Goal: Task Accomplishment & Management: Use online tool/utility

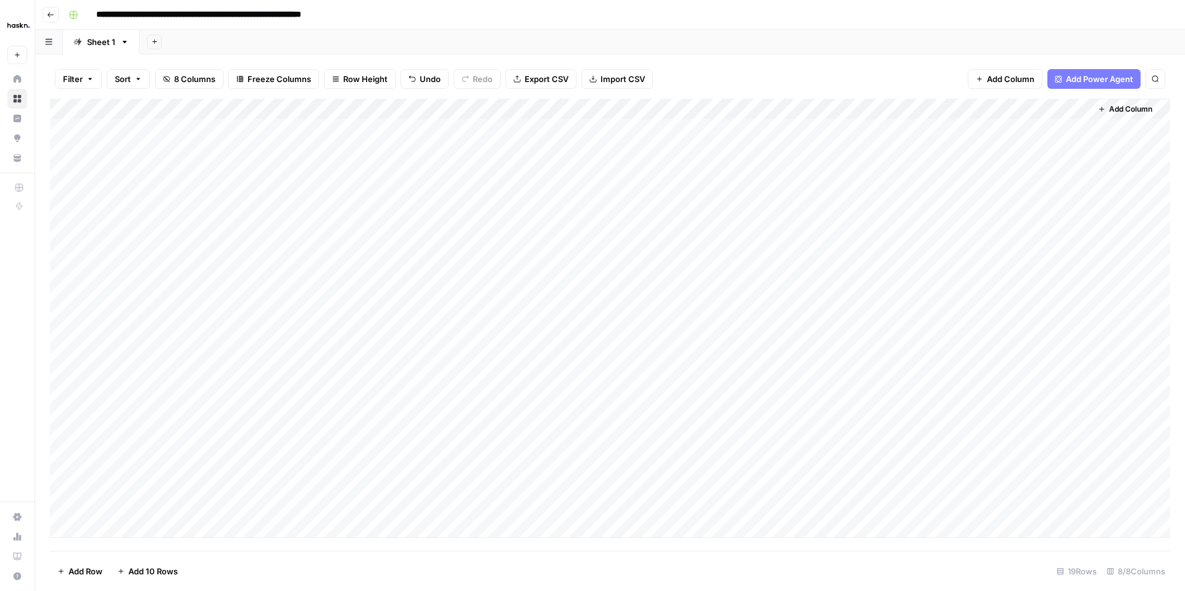
click at [542, 420] on div "Add Column" at bounding box center [610, 318] width 1120 height 439
click at [543, 421] on div "Add Column" at bounding box center [610, 318] width 1120 height 439
type textarea "**********"
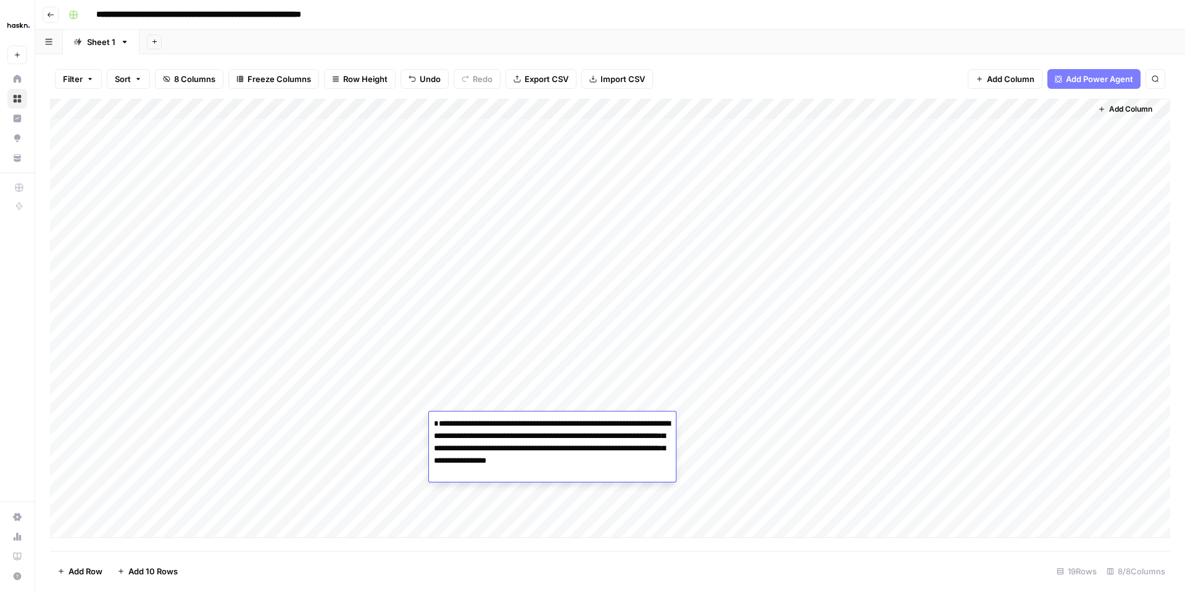
click at [700, 423] on div "Add Column" at bounding box center [610, 318] width 1120 height 439
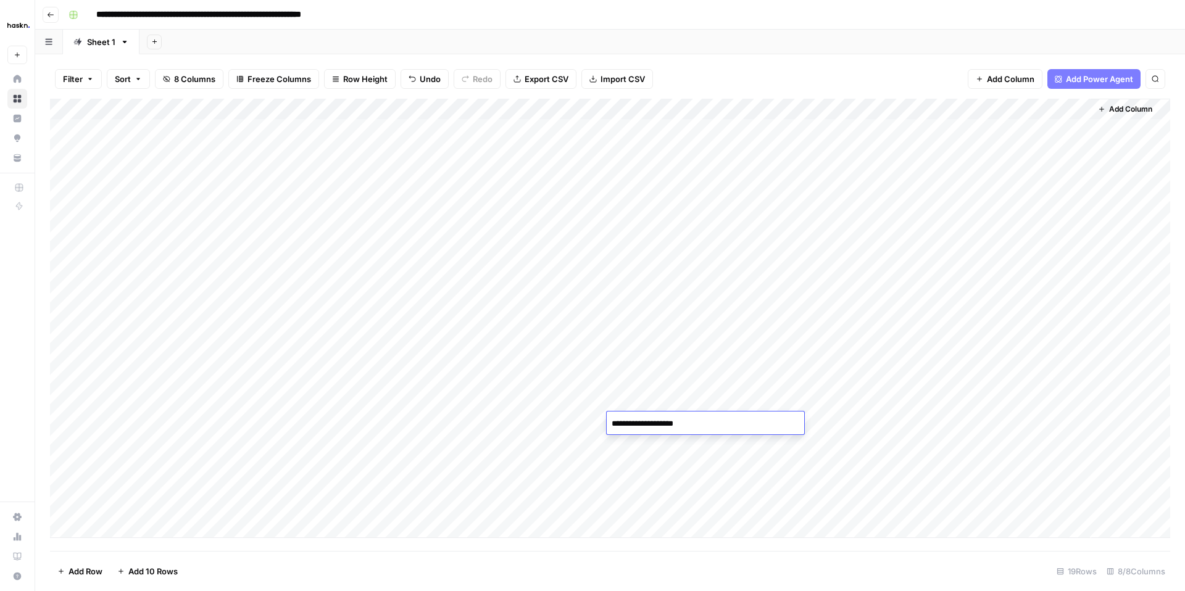
type textarea "**********"
click at [925, 423] on div "Add Column" at bounding box center [610, 318] width 1120 height 439
click at [582, 441] on div "Add Column" at bounding box center [610, 318] width 1120 height 439
click at [526, 441] on div "Add Column" at bounding box center [610, 318] width 1120 height 439
type textarea "**********"
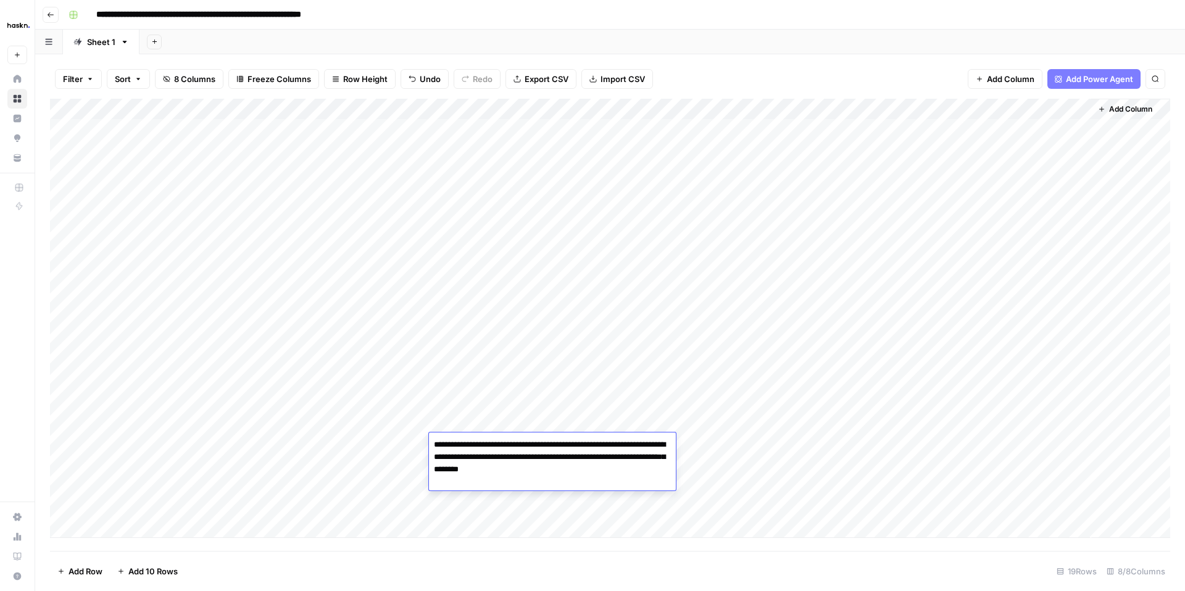
click at [666, 449] on textarea "**********" at bounding box center [552, 457] width 247 height 42
click at [688, 446] on div "Add Column" at bounding box center [610, 318] width 1120 height 439
click at [642, 439] on div "Add Column" at bounding box center [610, 318] width 1120 height 439
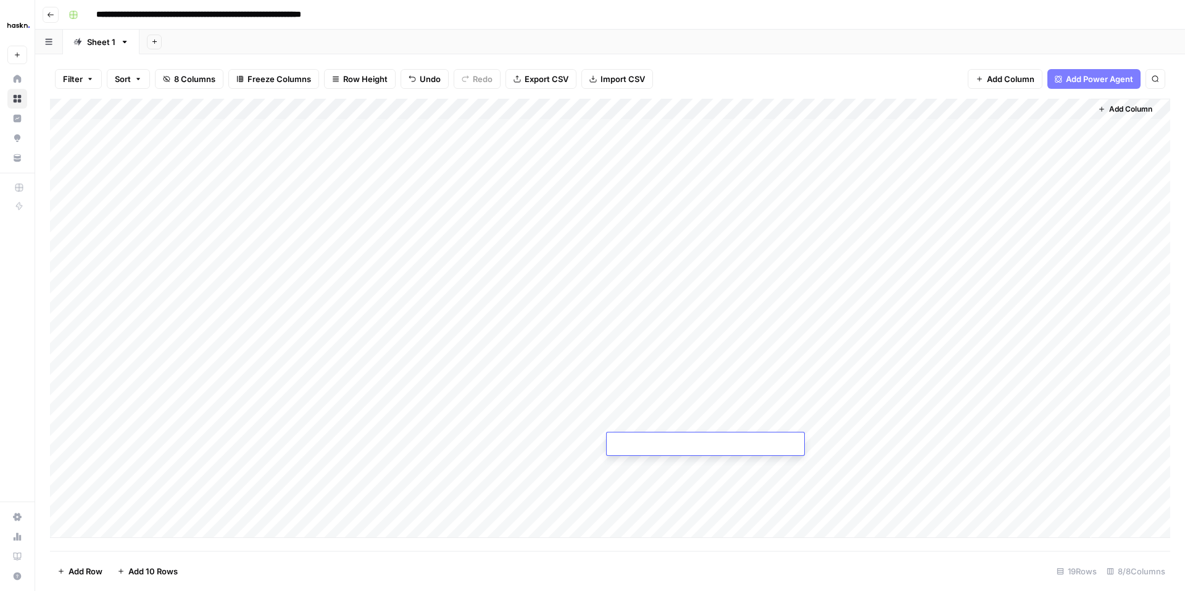
type textarea "**********"
click at [639, 463] on div "Add Column" at bounding box center [610, 318] width 1120 height 439
click at [641, 471] on div "Add Column" at bounding box center [610, 318] width 1120 height 439
click at [641, 471] on textarea "**********" at bounding box center [705, 465] width 197 height 17
click at [643, 491] on div "Add Column" at bounding box center [610, 318] width 1120 height 439
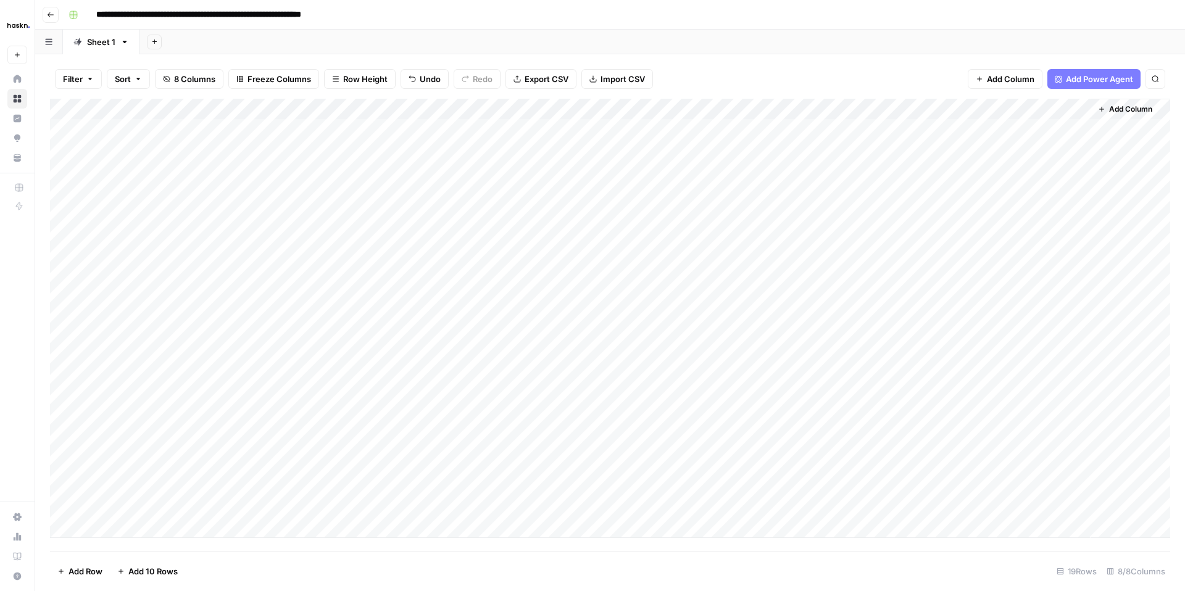
click at [633, 503] on div "Add Column" at bounding box center [610, 318] width 1120 height 439
click at [522, 473] on div "Add Column" at bounding box center [610, 318] width 1120 height 439
click at [473, 461] on div "Add Column" at bounding box center [610, 318] width 1120 height 439
click at [473, 461] on textarea at bounding box center [527, 465] width 197 height 17
click at [526, 497] on div "Add Column" at bounding box center [610, 318] width 1120 height 439
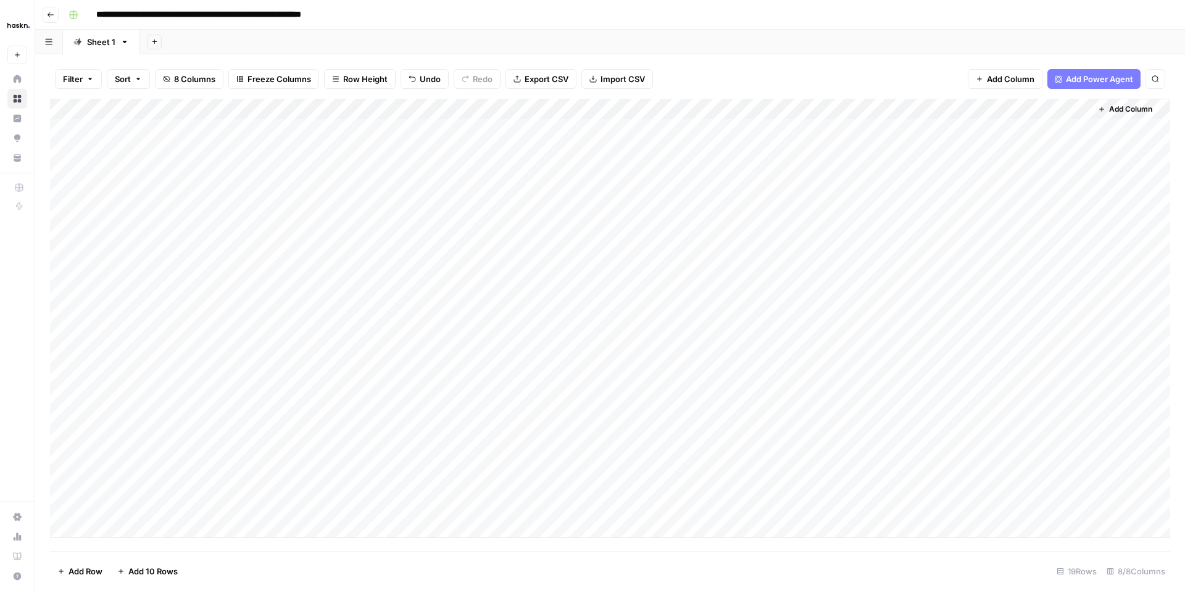
click at [517, 475] on div "Add Column" at bounding box center [610, 318] width 1120 height 439
click at [480, 482] on div "Add Column" at bounding box center [610, 318] width 1120 height 439
click at [908, 466] on div "Add Column" at bounding box center [610, 318] width 1120 height 439
click at [923, 447] on div "Add Column" at bounding box center [610, 318] width 1120 height 439
click at [518, 491] on div "Add Column" at bounding box center [610, 318] width 1120 height 439
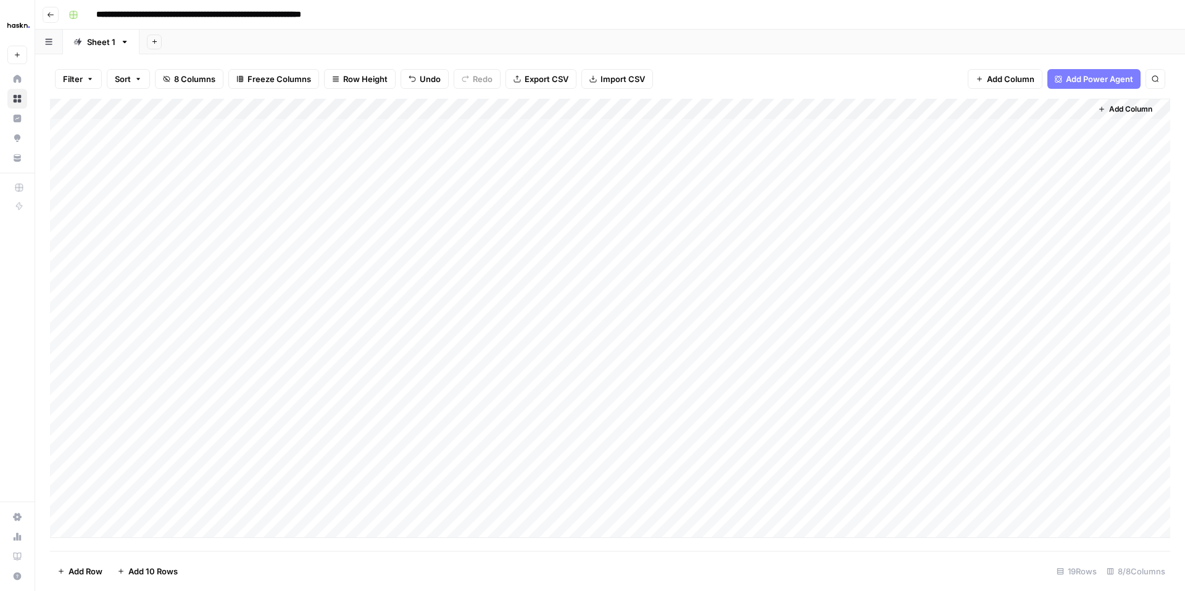
click at [549, 481] on div "Add Column" at bounding box center [610, 318] width 1120 height 439
click at [549, 479] on textarea at bounding box center [527, 486] width 197 height 17
type textarea "**********"
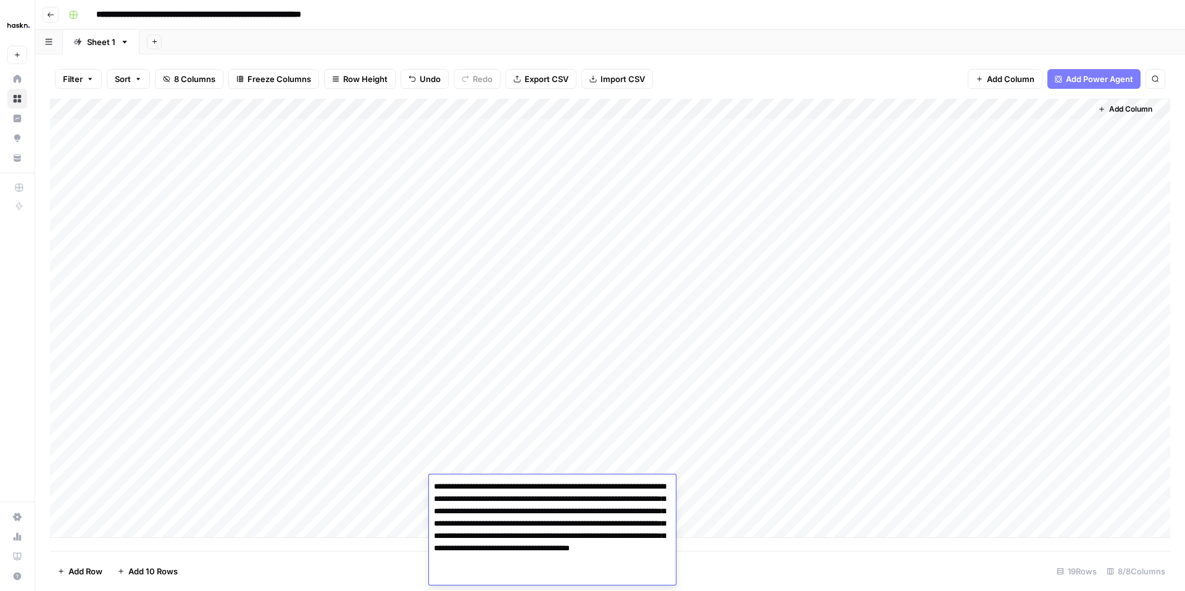
click at [720, 534] on div "Add Column" at bounding box center [610, 318] width 1120 height 439
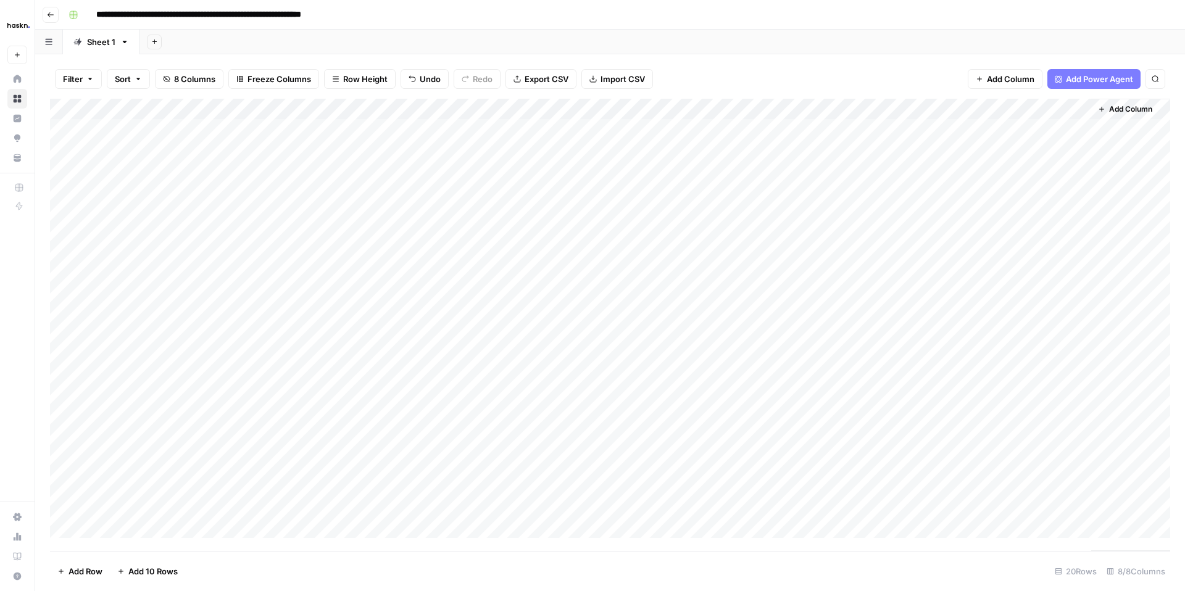
scroll to position [1, 0]
click at [65, 529] on div "Add Column" at bounding box center [610, 325] width 1120 height 452
click at [80, 576] on span "Delete 1 Row" at bounding box center [81, 571] width 49 height 12
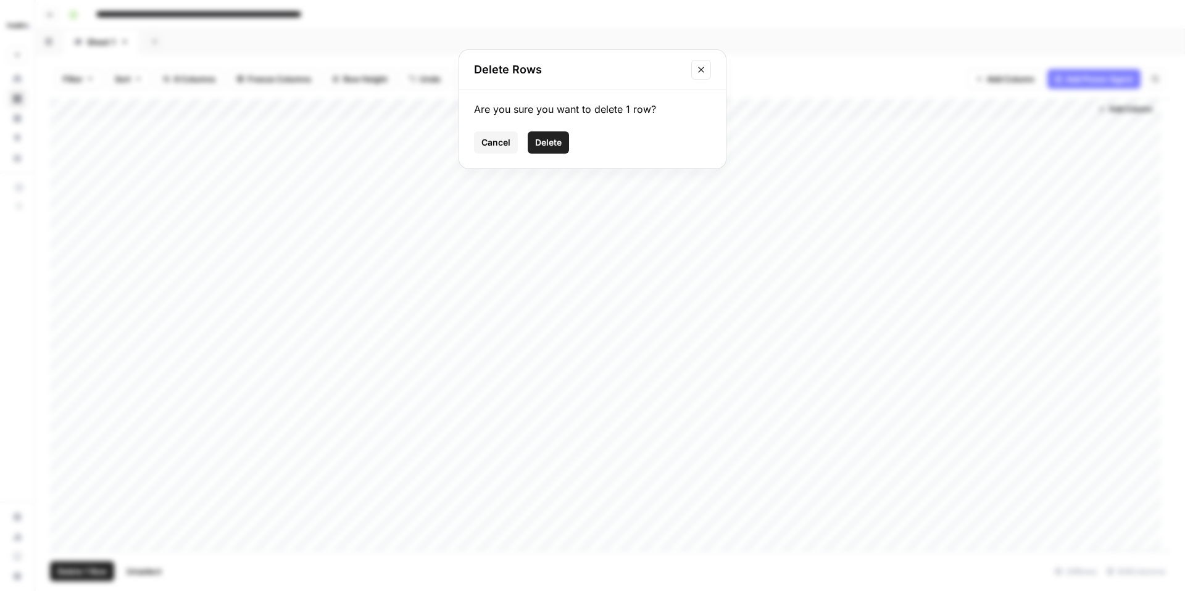
click at [544, 147] on span "Delete" at bounding box center [548, 142] width 27 height 12
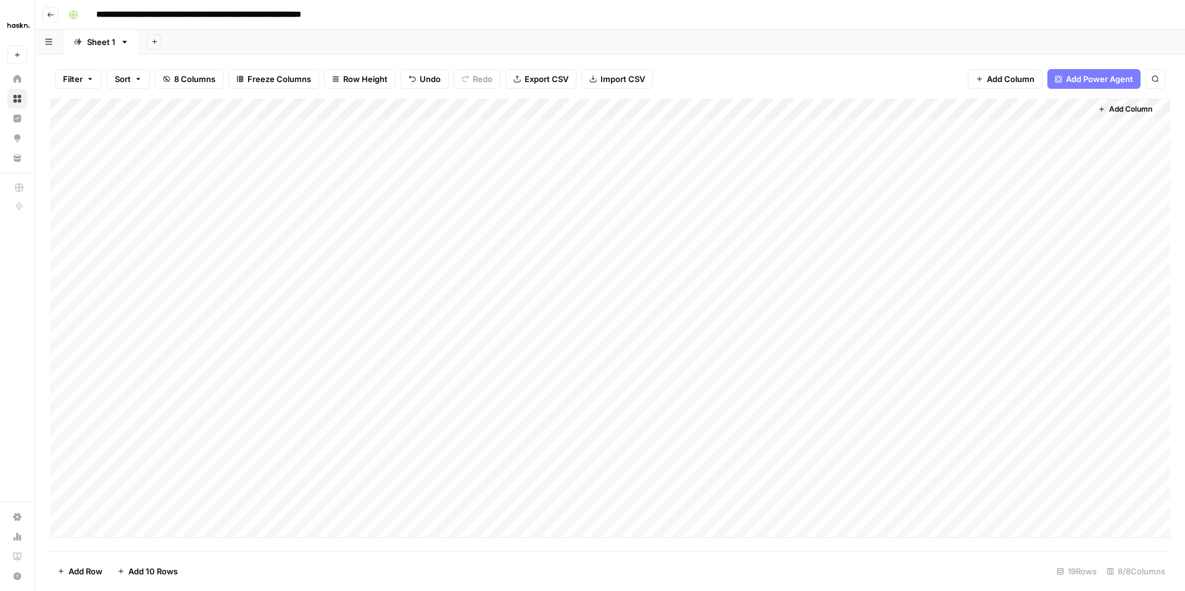
click at [923, 483] on div "Add Column" at bounding box center [610, 318] width 1120 height 439
click at [953, 110] on div "Add Column" at bounding box center [610, 318] width 1120 height 439
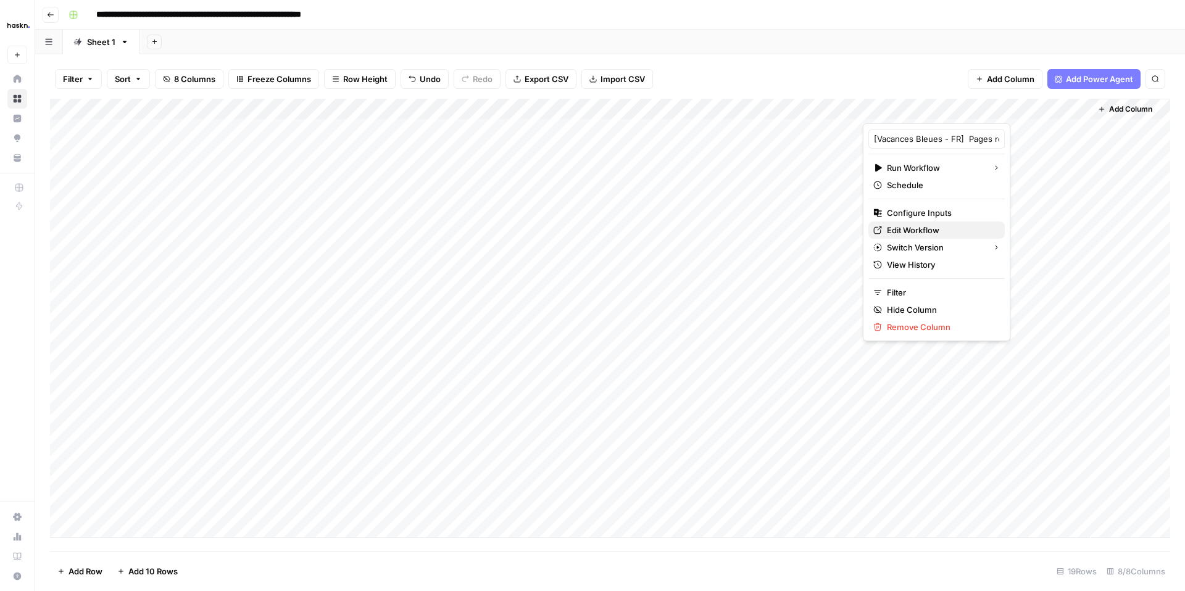
click at [913, 226] on span "Edit Workflow" at bounding box center [941, 230] width 108 height 12
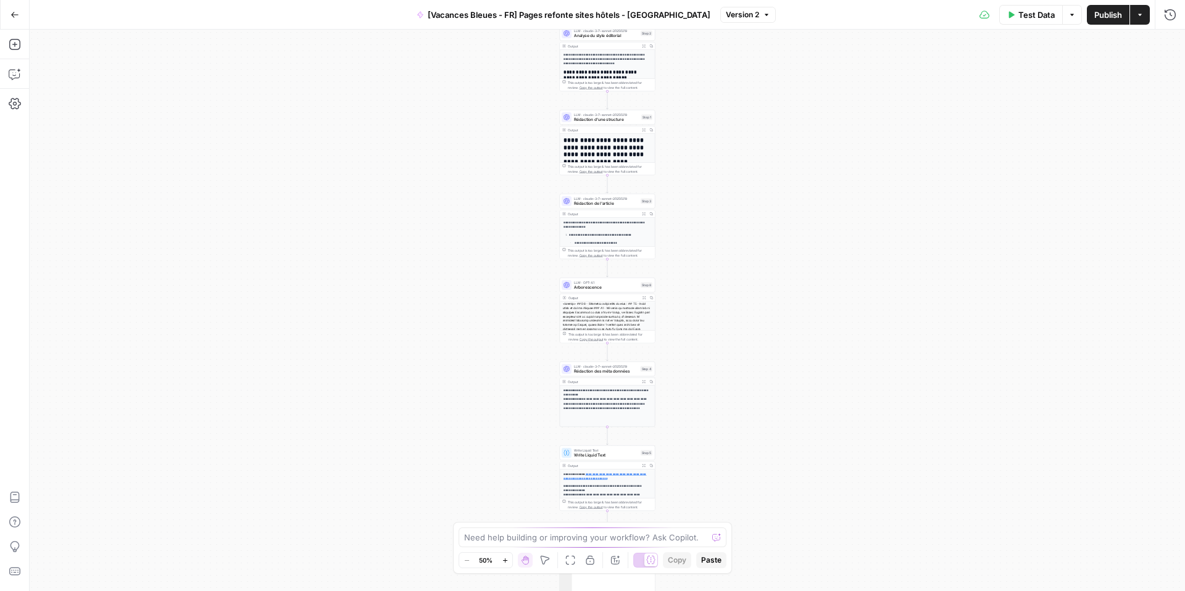
click at [507, 567] on div "Zoom Out 50% Zoom In" at bounding box center [485, 560] width 54 height 16
click at [507, 565] on button "Zoom In" at bounding box center [504, 560] width 15 height 15
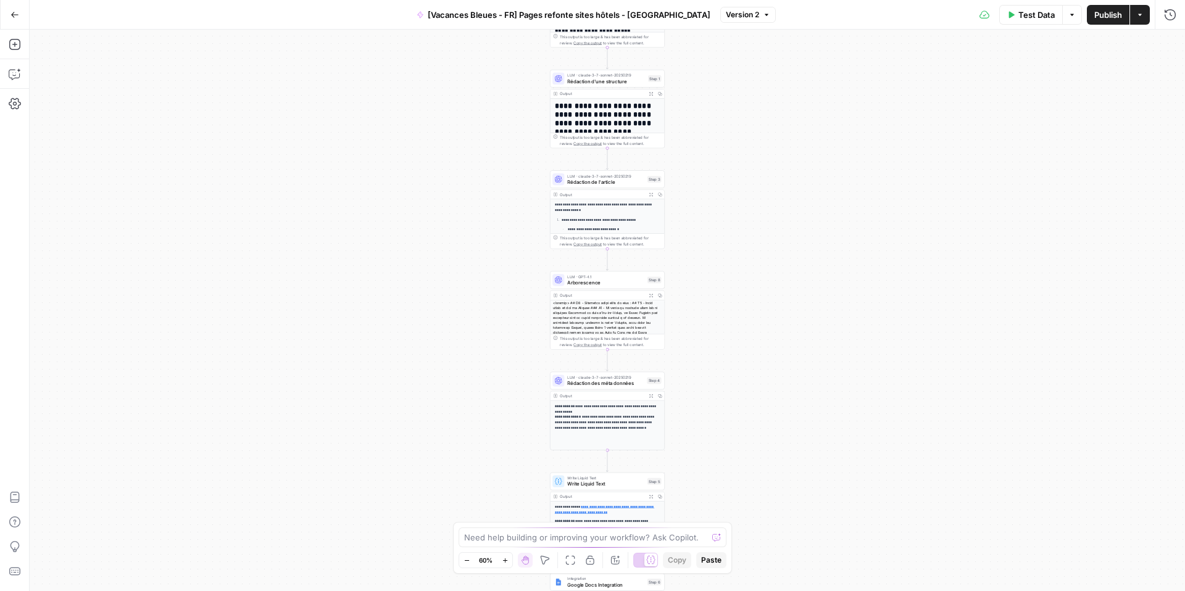
click at [507, 565] on button "Zoom In" at bounding box center [504, 560] width 15 height 15
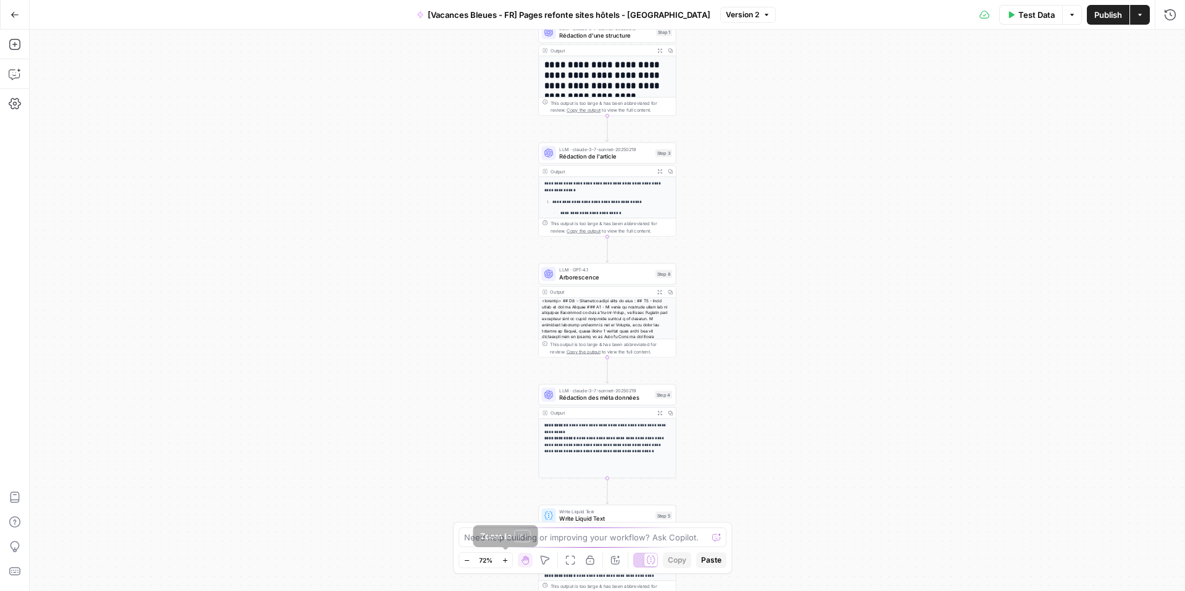
click at [508, 563] on icon "button" at bounding box center [505, 560] width 7 height 7
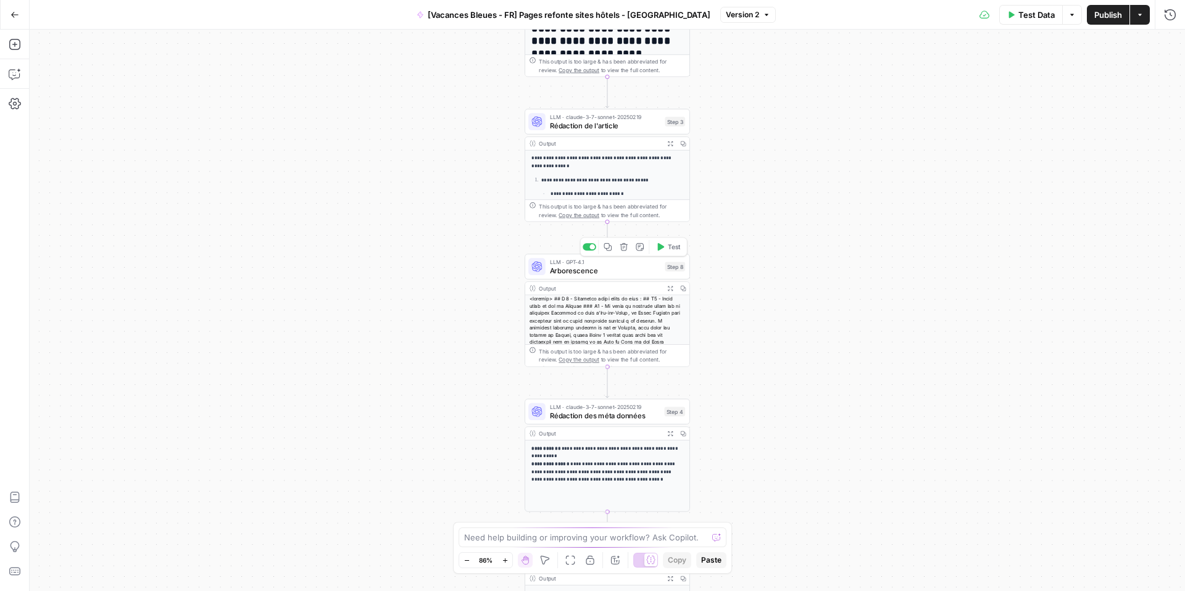
click at [582, 266] on span "Arborescence" at bounding box center [605, 270] width 111 height 10
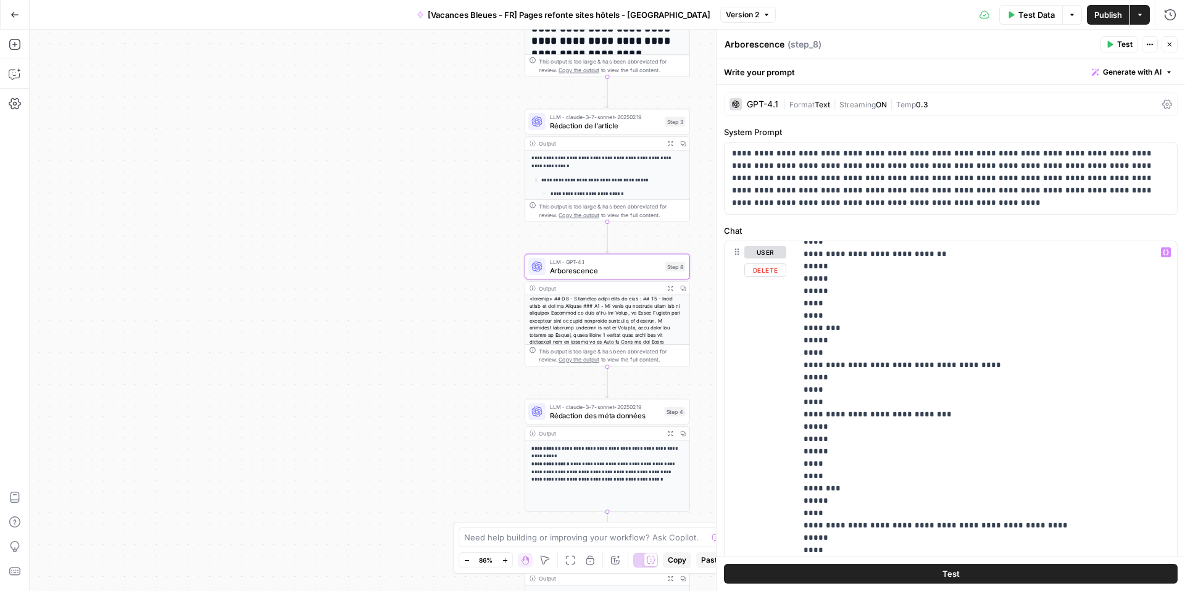
scroll to position [473, 0]
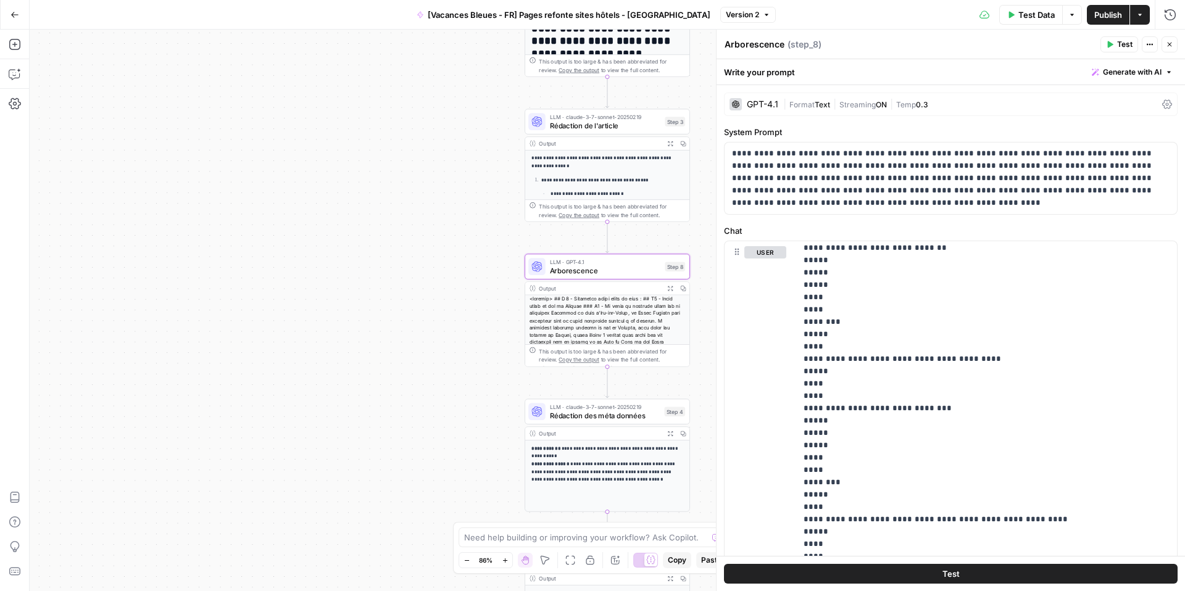
click at [1168, 44] on icon "button" at bounding box center [1169, 44] width 7 height 7
click at [1168, 44] on div "**********" at bounding box center [950, 311] width 469 height 562
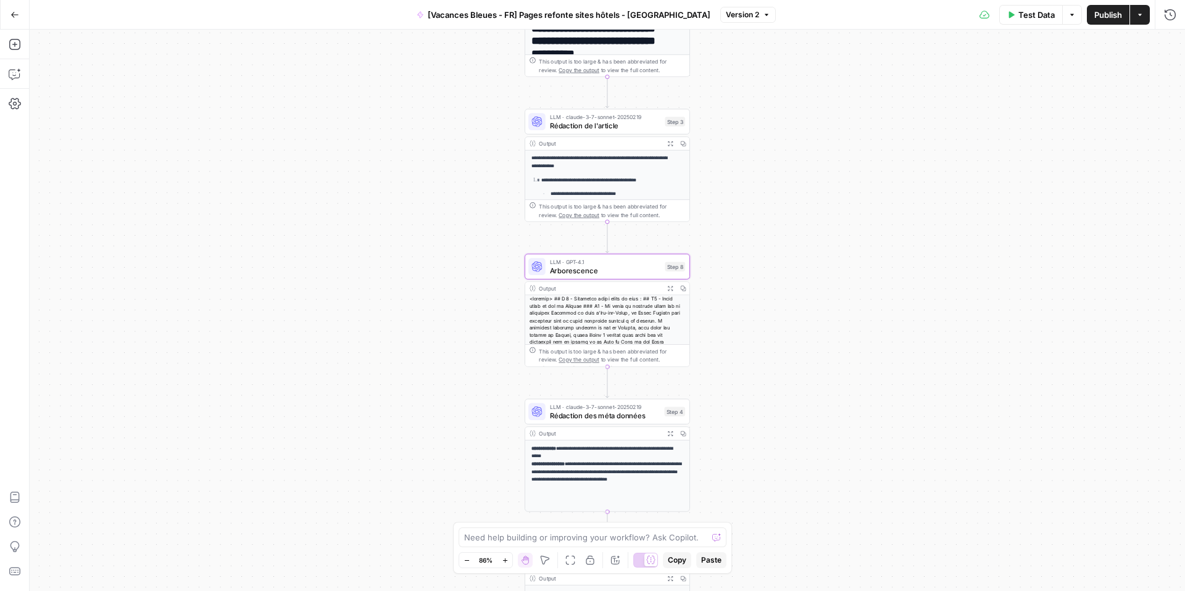
click at [613, 120] on span "Rédaction de l'article" at bounding box center [605, 125] width 111 height 10
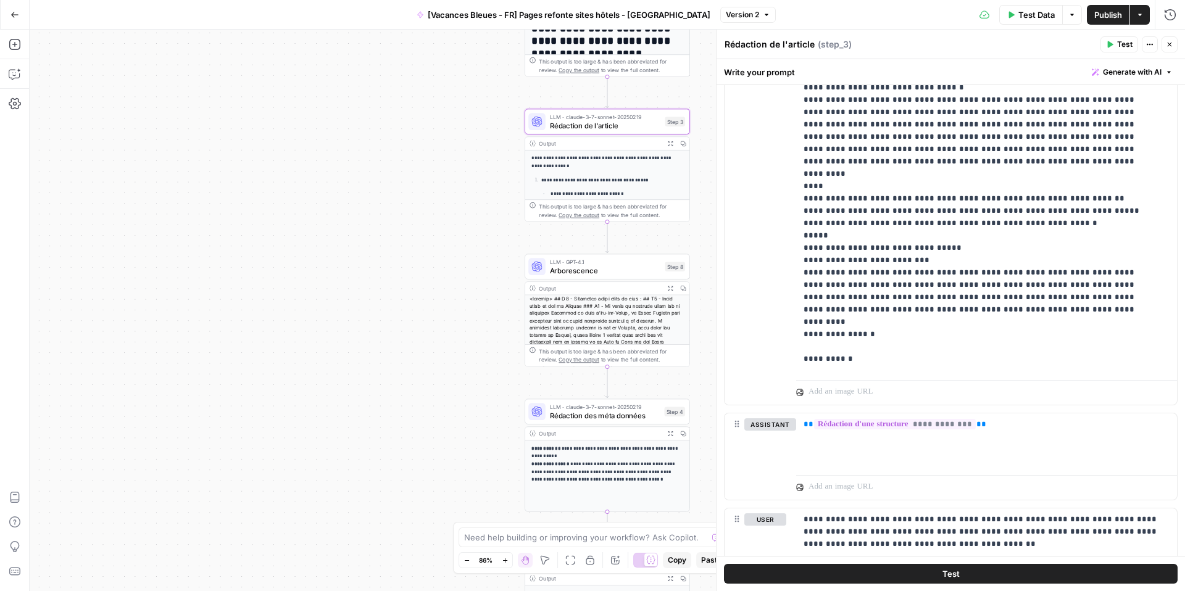
scroll to position [7983, 0]
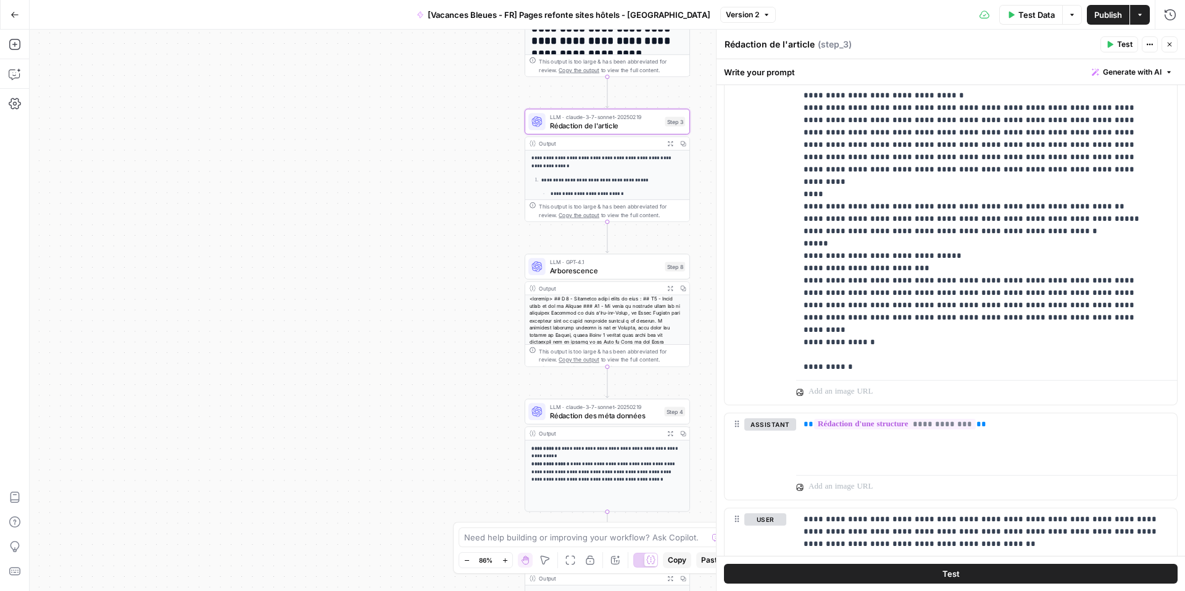
click at [1172, 45] on icon "button" at bounding box center [1169, 44] width 7 height 7
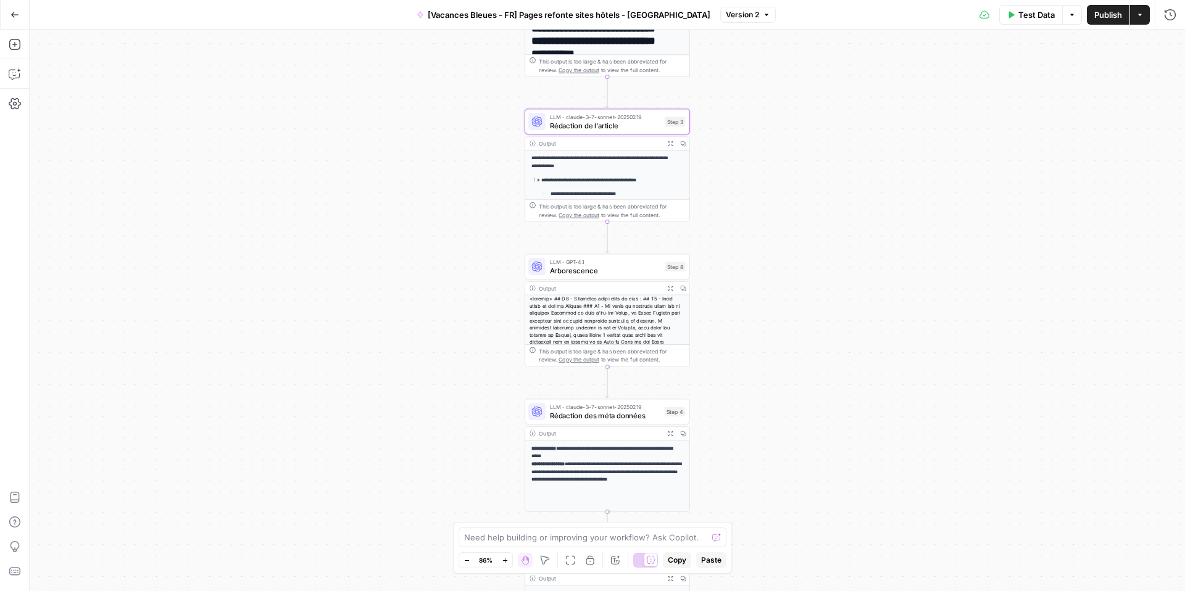
click at [20, 15] on button "Go Back" at bounding box center [15, 15] width 22 height 22
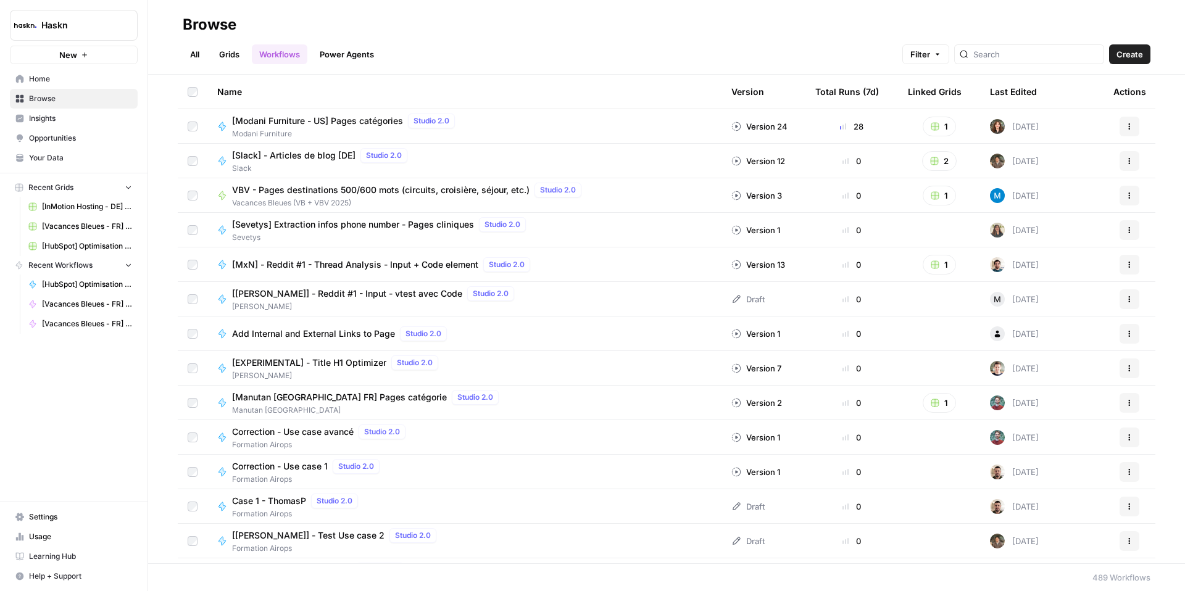
click at [197, 56] on link "All" at bounding box center [195, 54] width 24 height 20
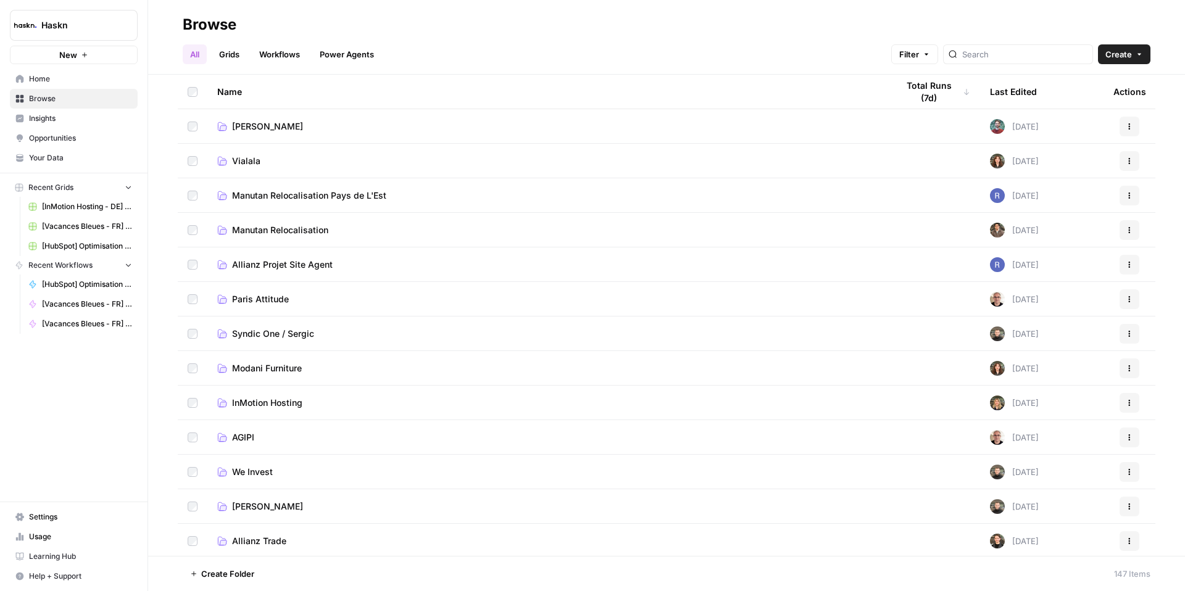
click at [236, 59] on link "Grids" at bounding box center [229, 54] width 35 height 20
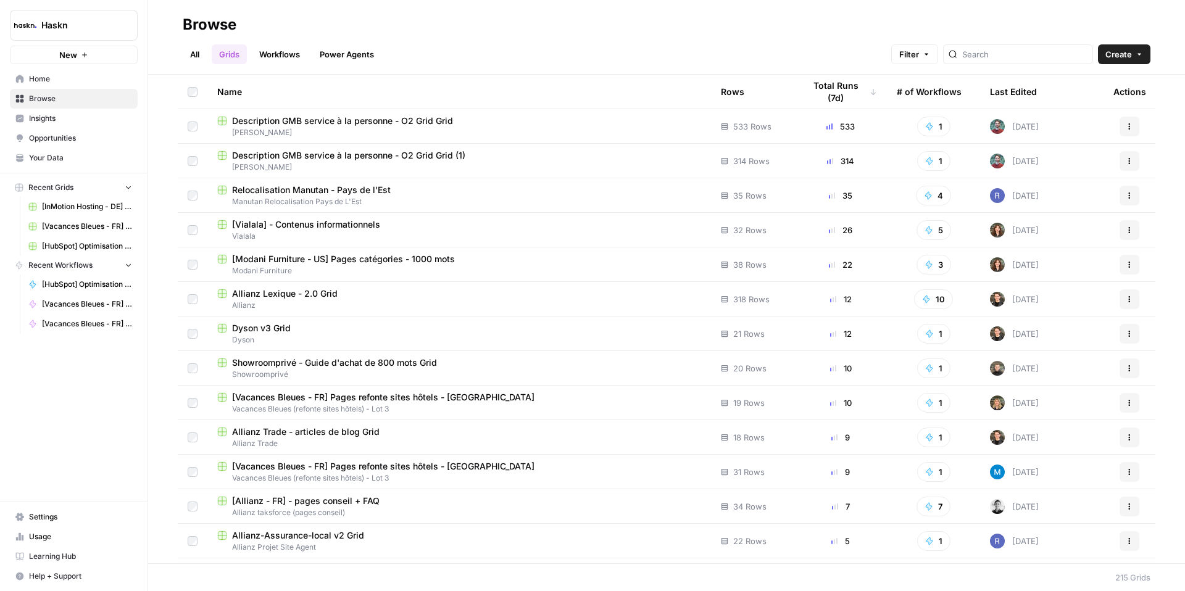
click at [197, 59] on link "All" at bounding box center [195, 54] width 24 height 20
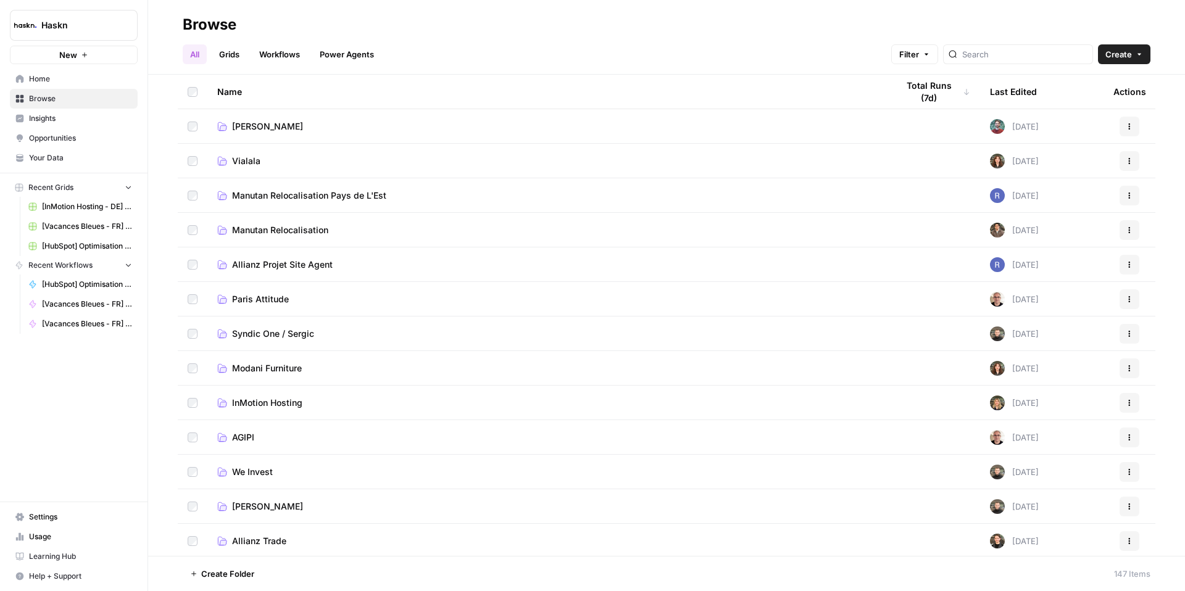
click at [79, 227] on span "[Vacances Bleues - FR] Pages refonte sites hôtels - [GEOGRAPHIC_DATA]" at bounding box center [87, 226] width 90 height 11
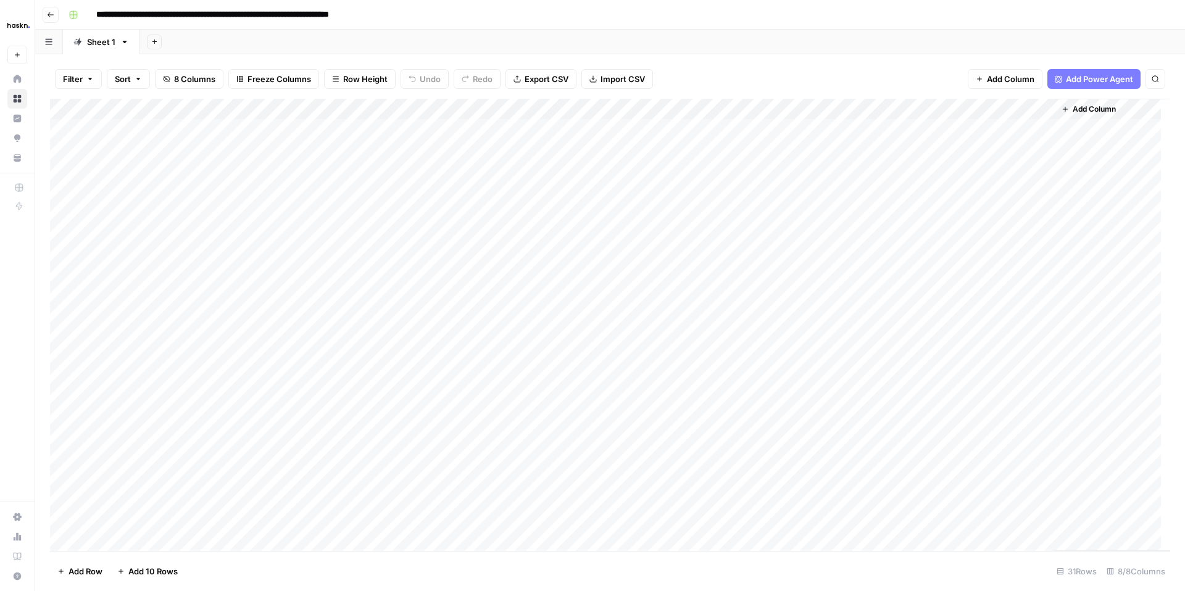
click at [47, 16] on icon "button" at bounding box center [50, 14] width 7 height 7
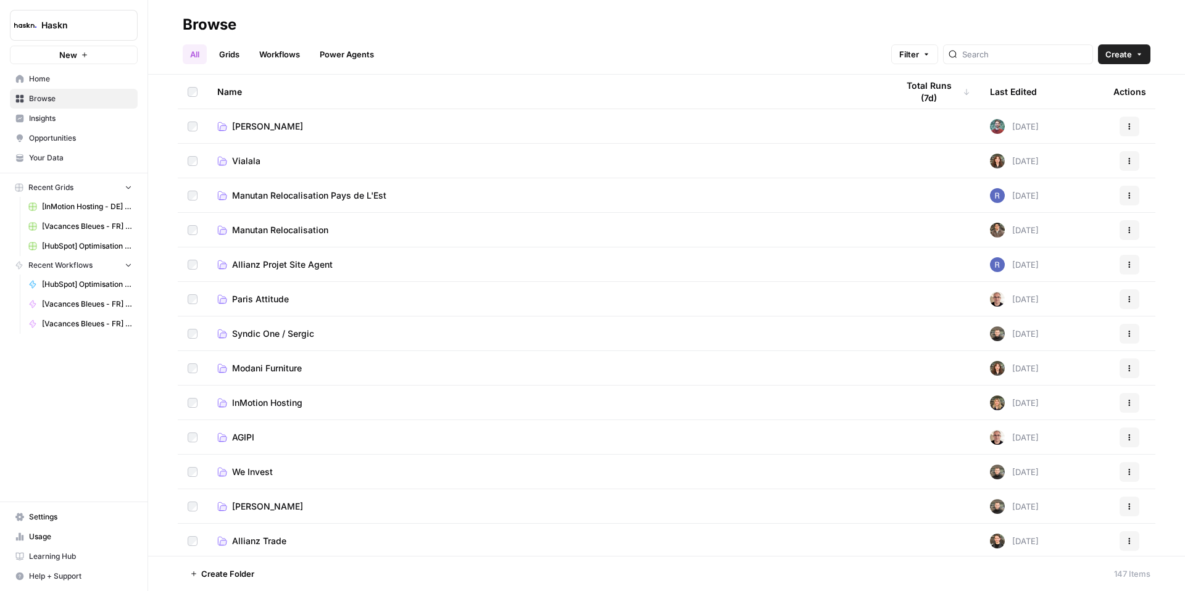
click at [31, 83] on span "Home" at bounding box center [80, 78] width 103 height 11
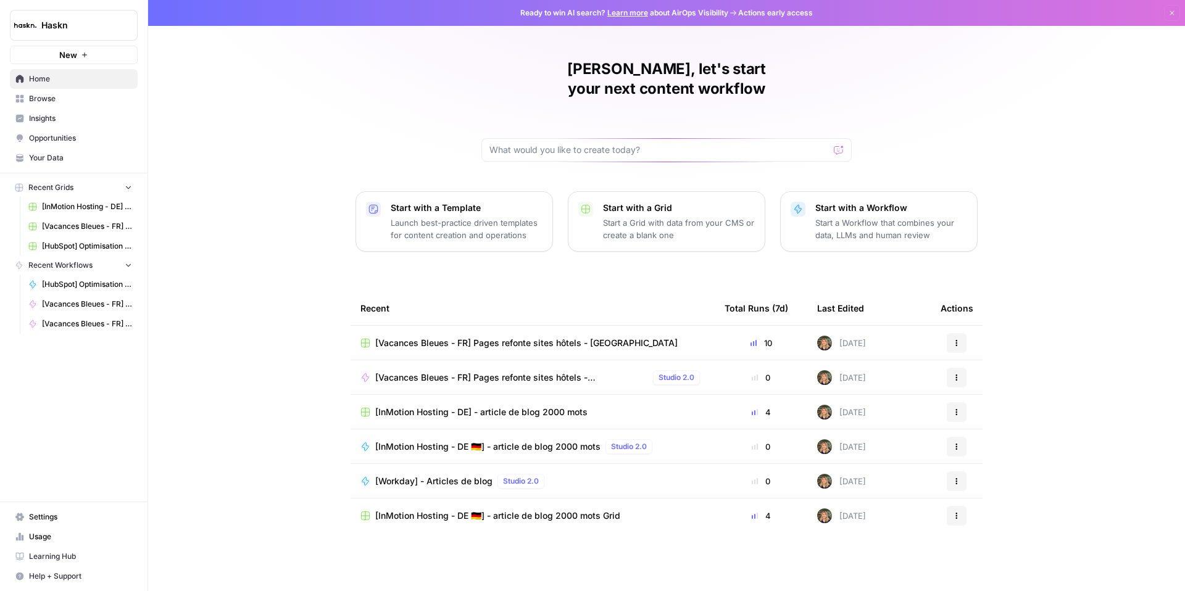
click at [51, 103] on span "Browse" at bounding box center [80, 98] width 103 height 11
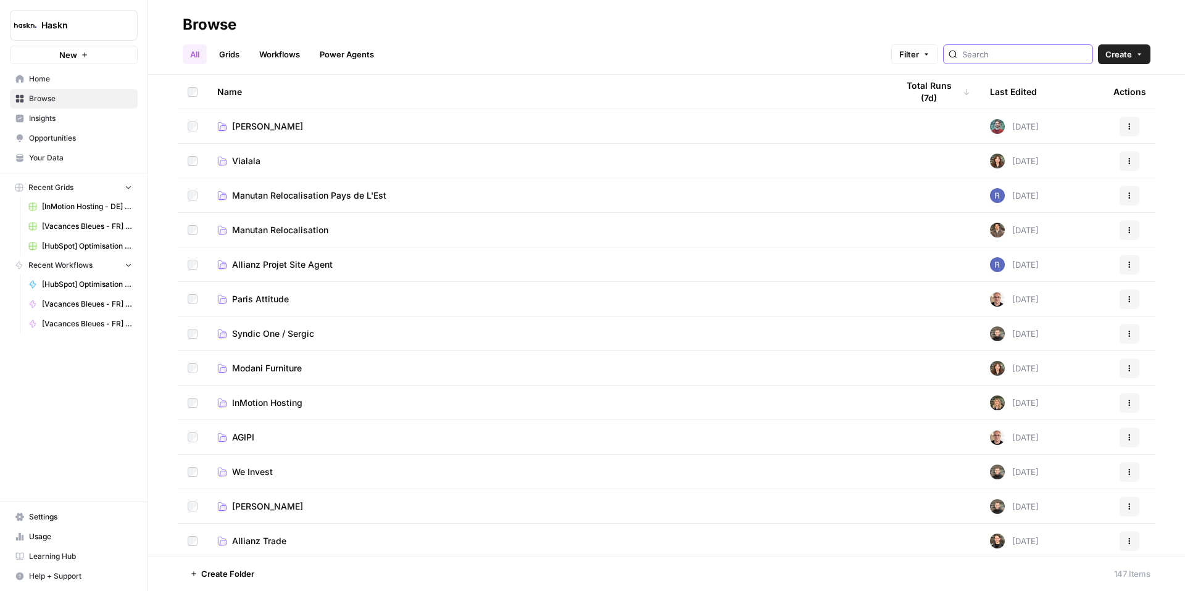
click at [1003, 54] on input "search" at bounding box center [1024, 54] width 125 height 12
type input "vacances"
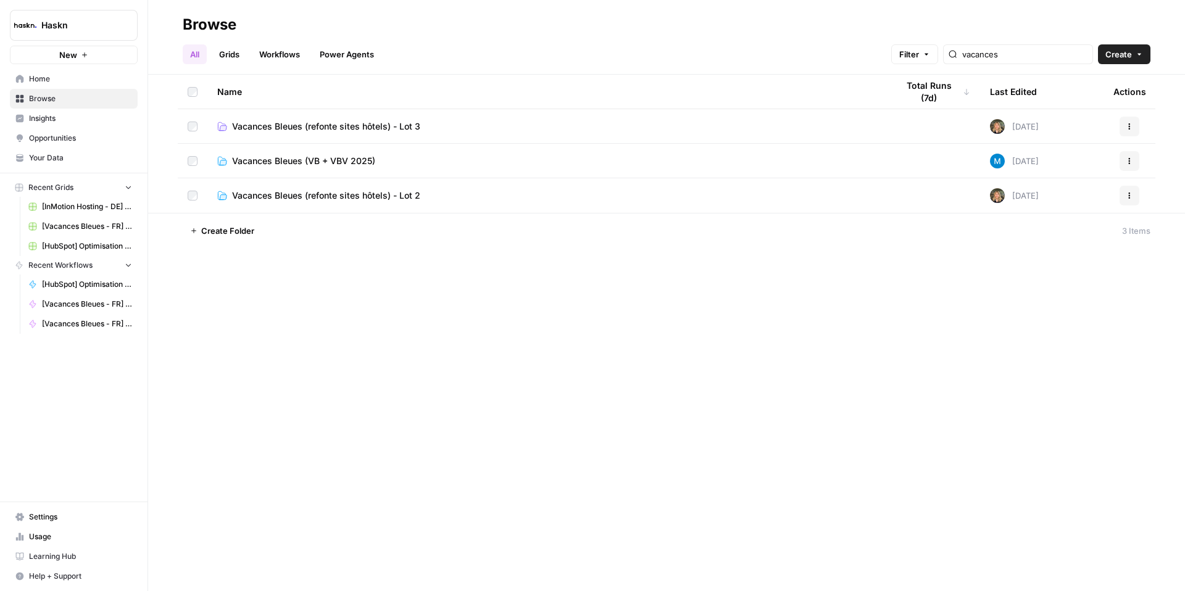
click at [333, 127] on span "Vacances Bleues (refonte sites hôtels) - Lot 3" at bounding box center [326, 126] width 188 height 12
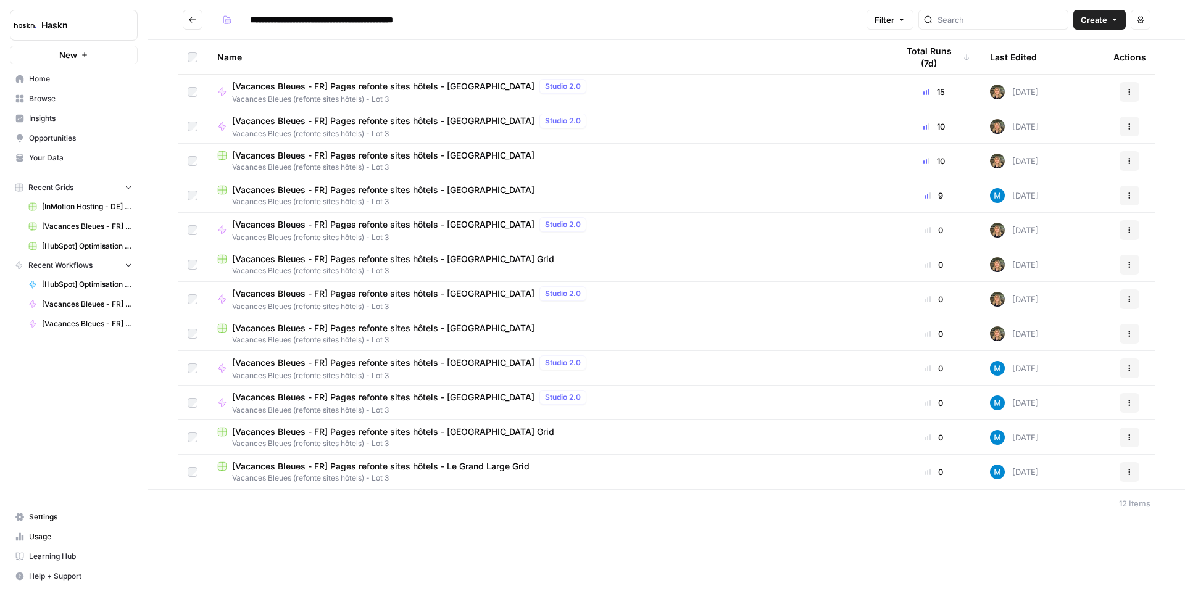
click at [423, 156] on span "[Vacances Bleues - FR] Pages refonte sites hôtels - [GEOGRAPHIC_DATA]" at bounding box center [383, 155] width 302 height 12
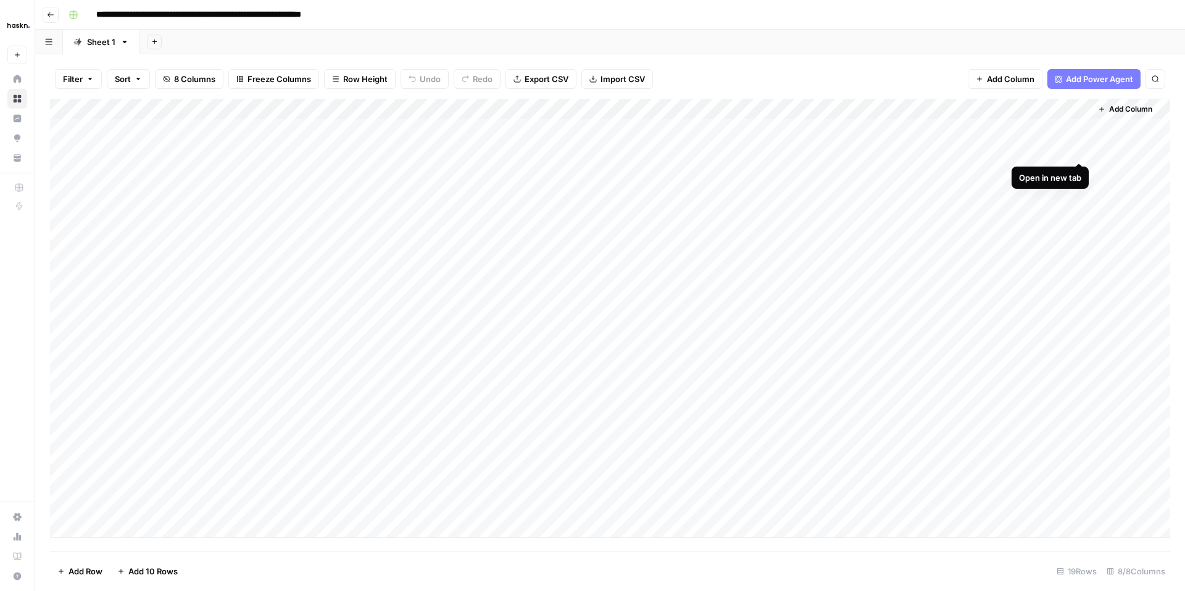
click at [1076, 152] on div "Add Column" at bounding box center [610, 318] width 1120 height 439
click at [1081, 172] on div "Add Column" at bounding box center [610, 318] width 1120 height 439
click at [1078, 195] on div "Add Column" at bounding box center [610, 318] width 1120 height 439
click at [1082, 210] on div "Add Column" at bounding box center [610, 318] width 1120 height 439
click at [1075, 236] on div "Add Column" at bounding box center [610, 318] width 1120 height 439
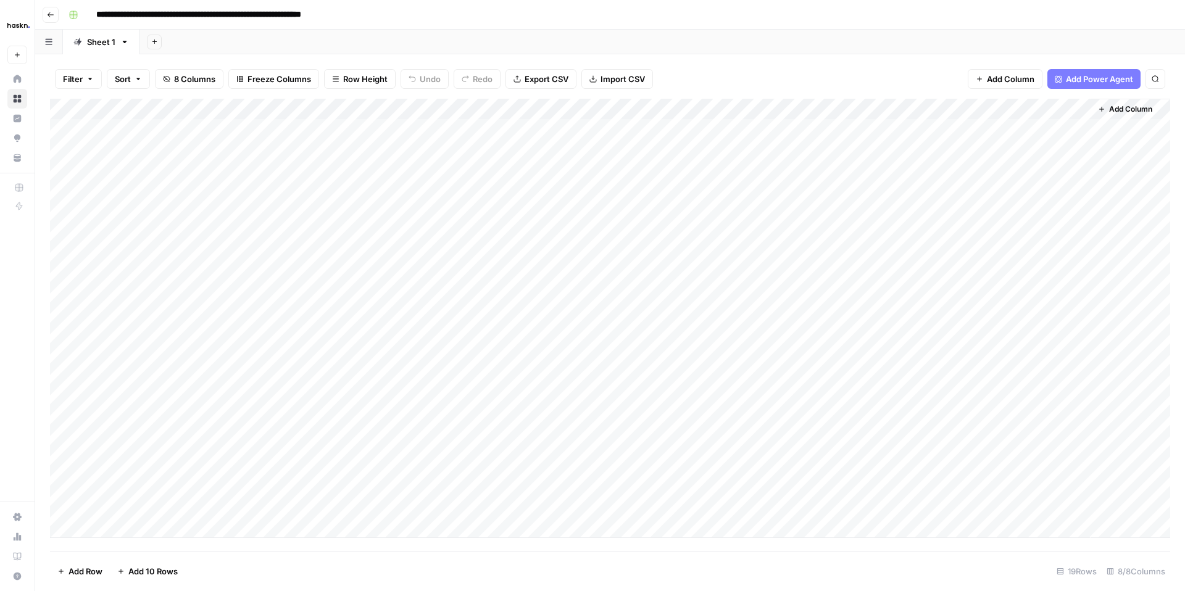
click at [495, 257] on div "Add Column" at bounding box center [610, 318] width 1120 height 439
click at [1079, 421] on div "Add Column" at bounding box center [610, 318] width 1120 height 439
click at [507, 420] on div "Add Column" at bounding box center [610, 318] width 1120 height 439
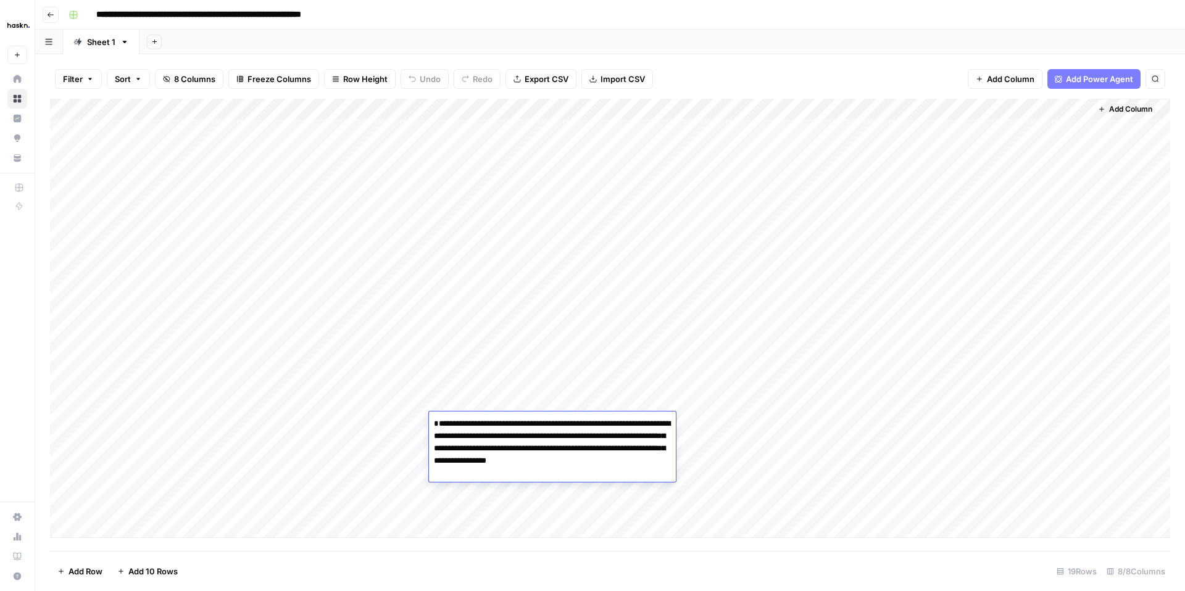
click at [521, 386] on div "Add Column" at bounding box center [610, 318] width 1120 height 439
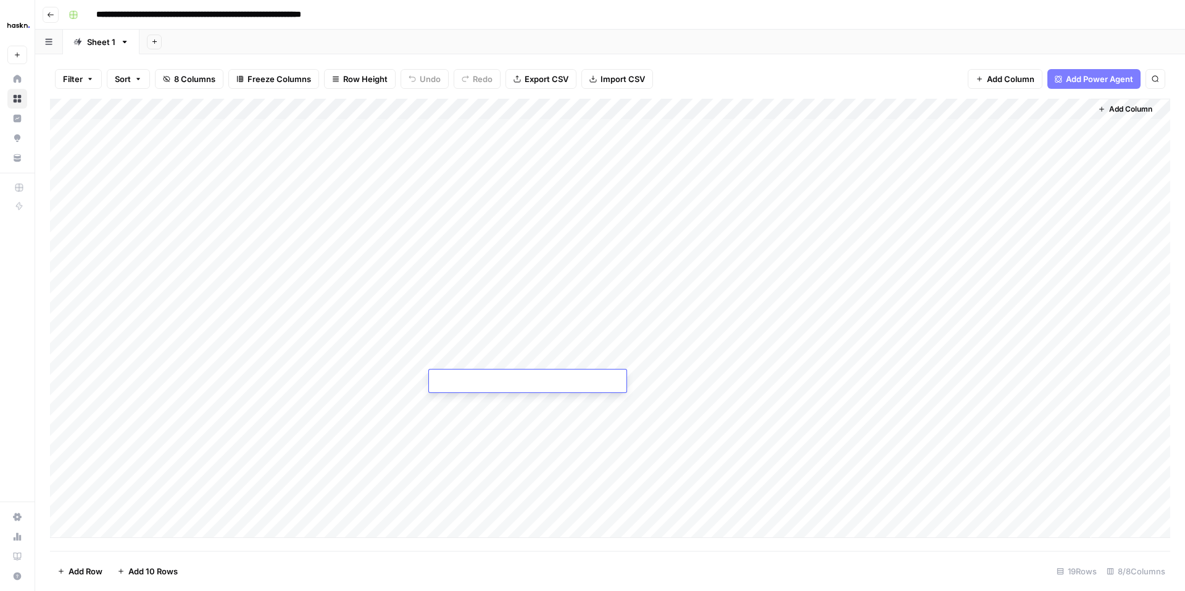
click at [521, 400] on div "Add Column" at bounding box center [610, 318] width 1120 height 439
click at [1071, 444] on div "Add Column" at bounding box center [610, 318] width 1120 height 439
click at [1060, 444] on div "Add Column" at bounding box center [610, 318] width 1120 height 439
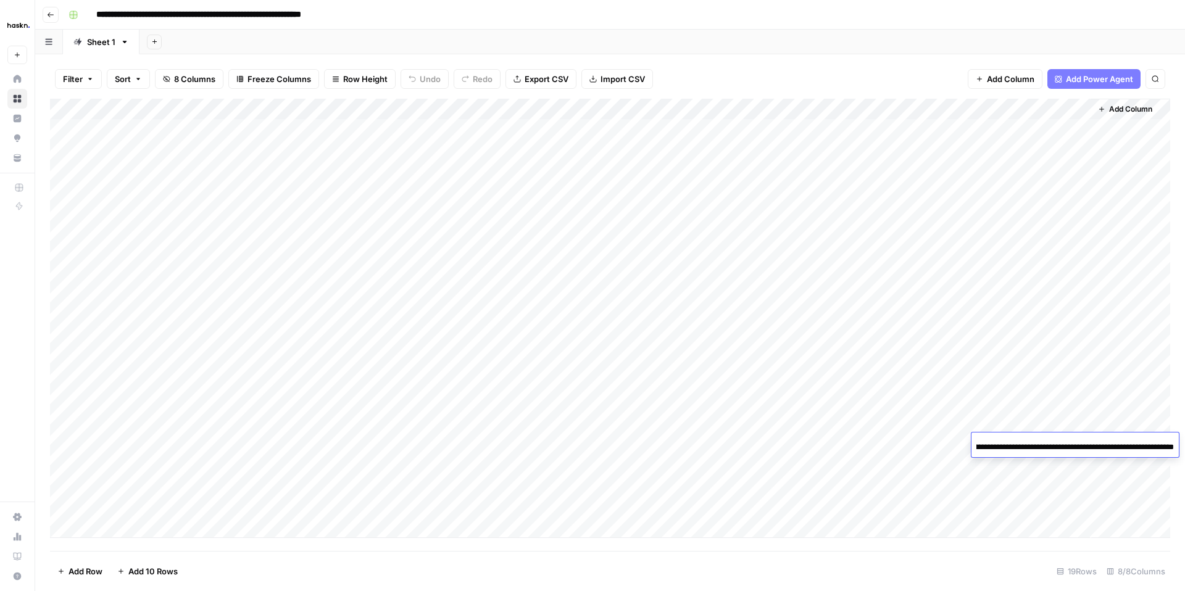
click at [1044, 389] on div "Add Column" at bounding box center [610, 318] width 1120 height 439
click at [1073, 439] on div "Add Column" at bounding box center [610, 318] width 1120 height 439
click at [522, 448] on div "Add Column" at bounding box center [610, 318] width 1120 height 439
click at [522, 449] on div "Add Column" at bounding box center [610, 318] width 1120 height 439
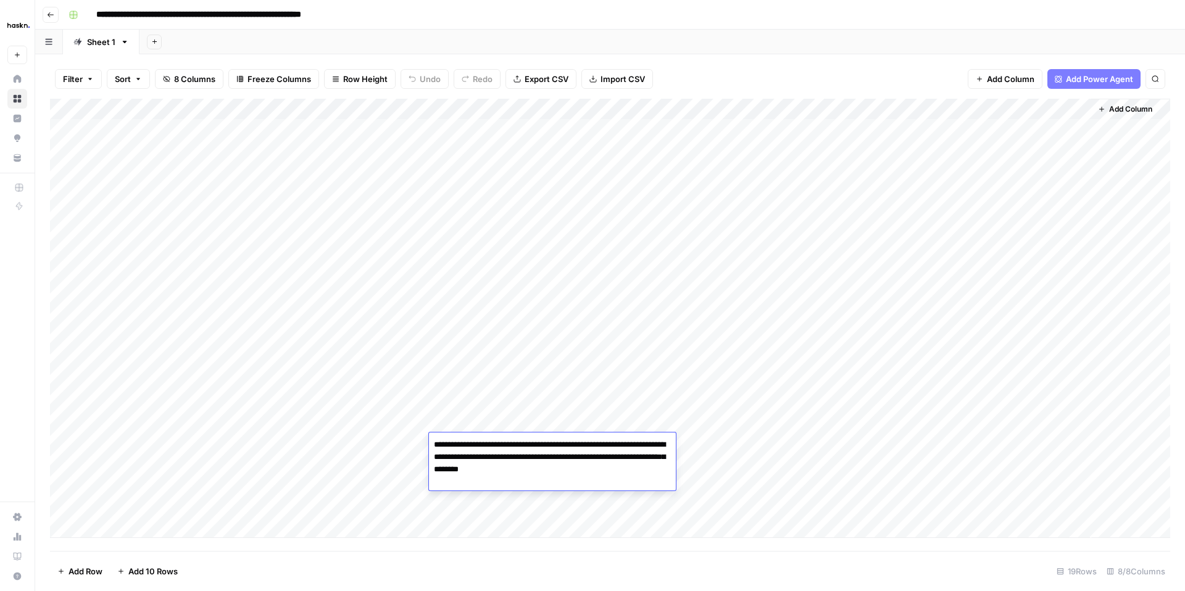
click at [1100, 457] on div "Add Column" at bounding box center [1130, 318] width 79 height 439
click at [1074, 465] on div "Add Column" at bounding box center [610, 318] width 1120 height 439
click at [1071, 488] on div "Add Column" at bounding box center [610, 318] width 1120 height 439
click at [1074, 486] on div "Add Column" at bounding box center [610, 318] width 1120 height 439
